Goal: Transaction & Acquisition: Purchase product/service

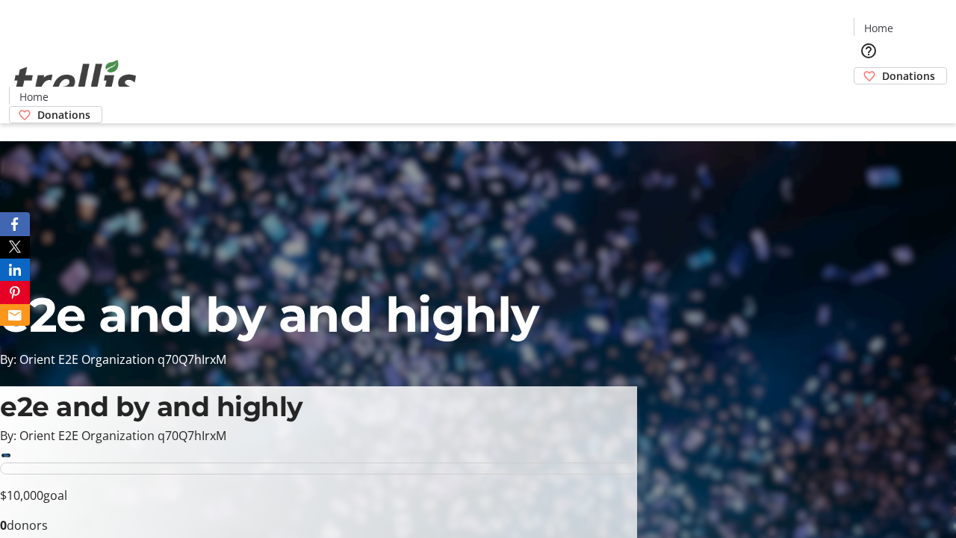
click at [882, 68] on span "Donations" at bounding box center [908, 76] width 53 height 16
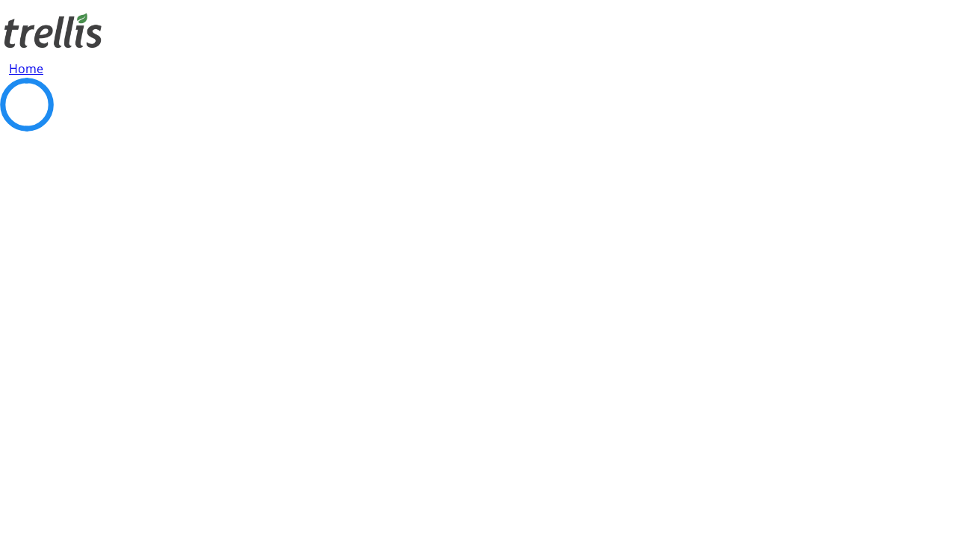
select select "CA"
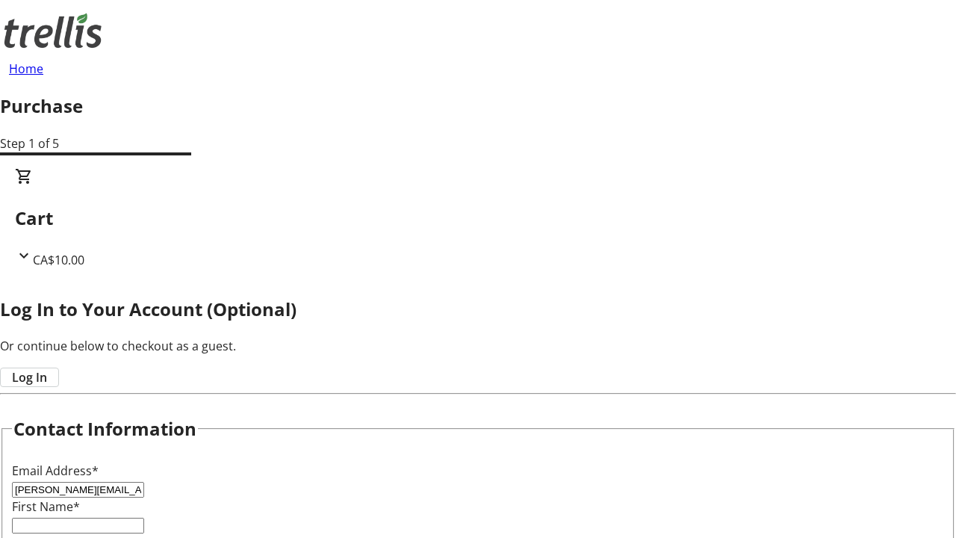
type input "[PERSON_NAME][EMAIL_ADDRESS][DOMAIN_NAME]"
type input "[PERSON_NAME]"
type input "[STREET_ADDRESS][PERSON_NAME]"
type input "Kelowna"
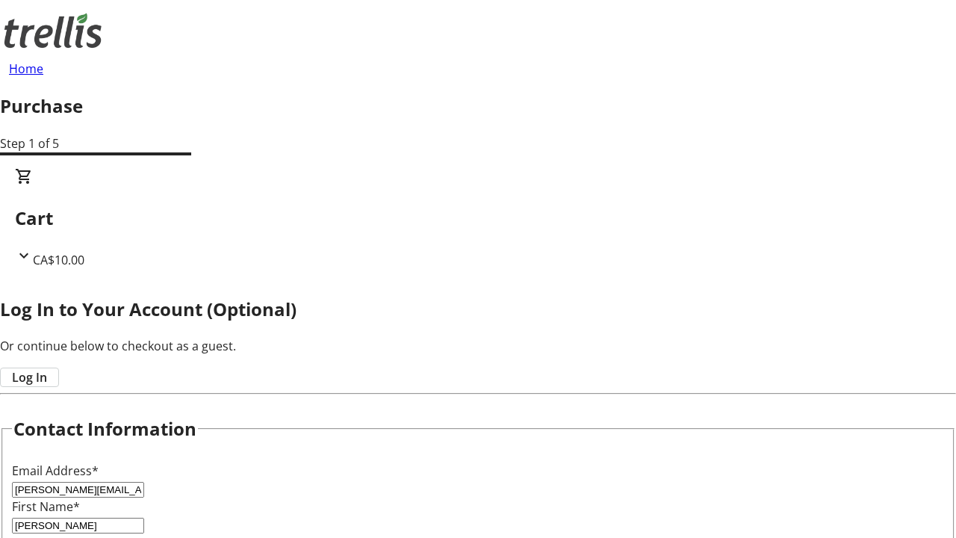
select select "BC"
type input "Kelowna"
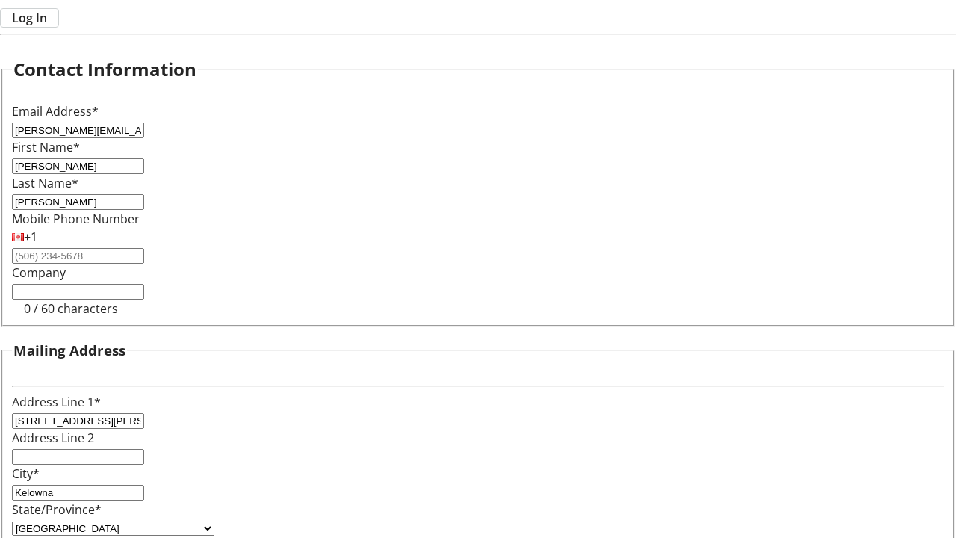
type input "V1Y 0C2"
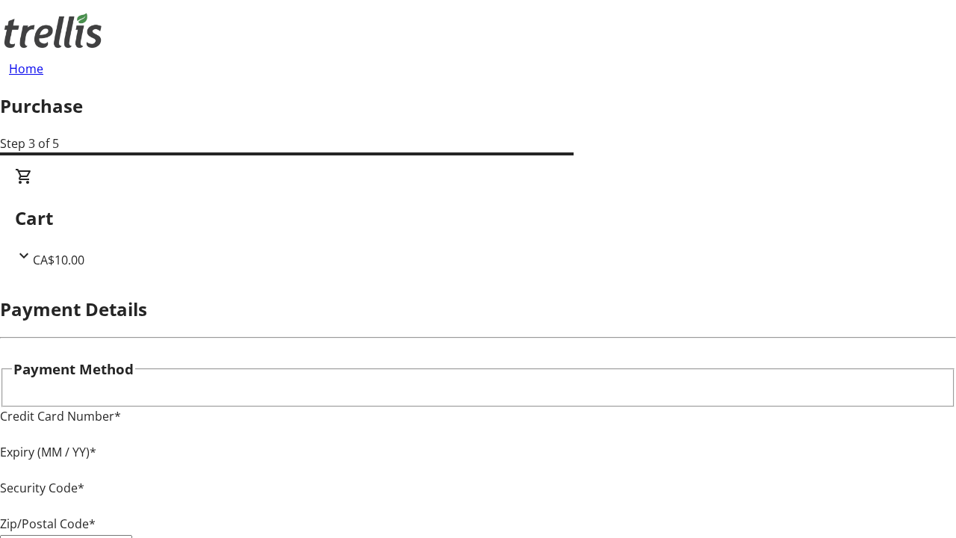
type input "V1Y 0C2"
